Goal: Transaction & Acquisition: Book appointment/travel/reservation

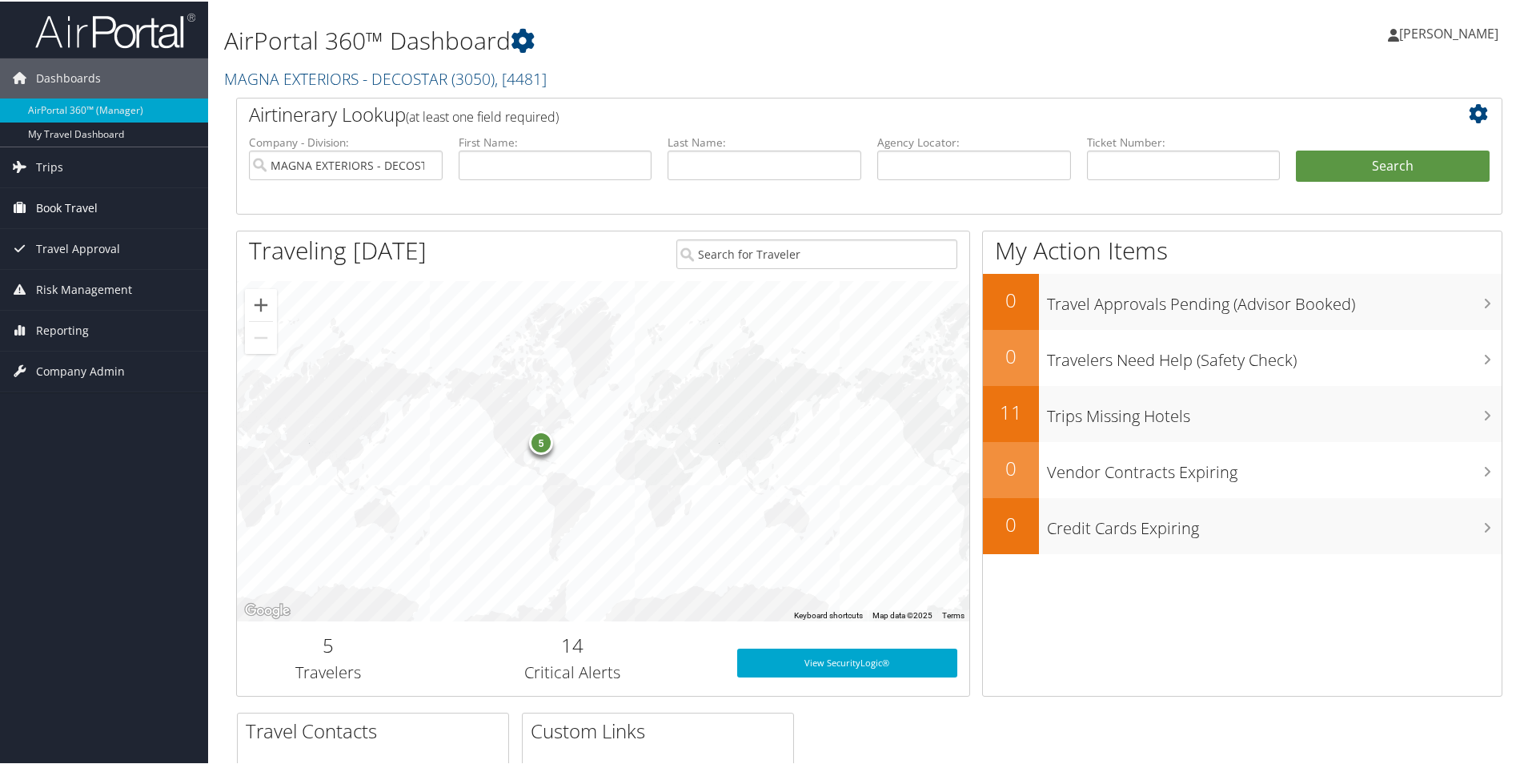
click at [84, 209] on span "Book Travel" at bounding box center [67, 207] width 62 height 40
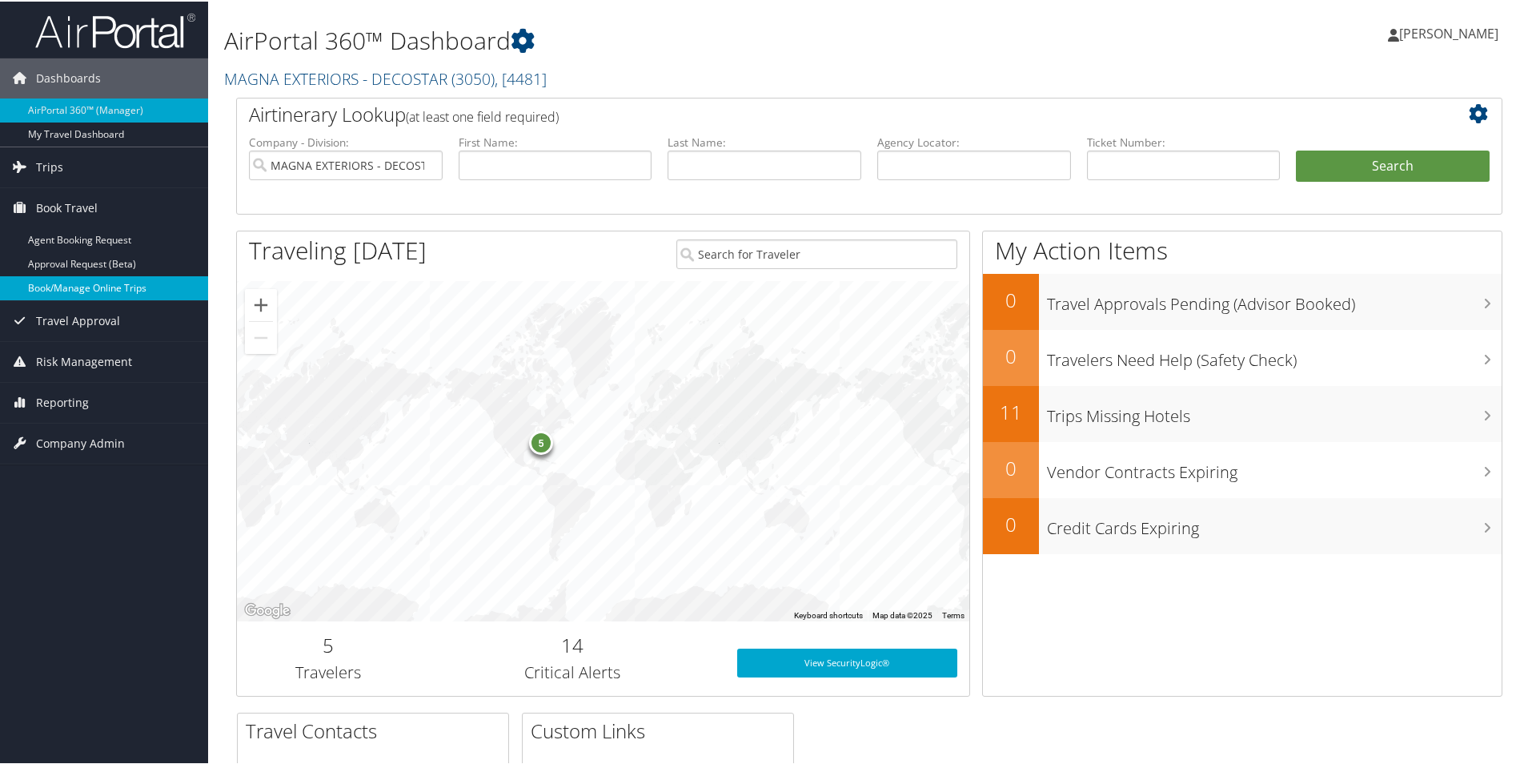
click at [95, 284] on link "Book/Manage Online Trips" at bounding box center [104, 287] width 208 height 24
